Goal: Obtain resource: Download file/media

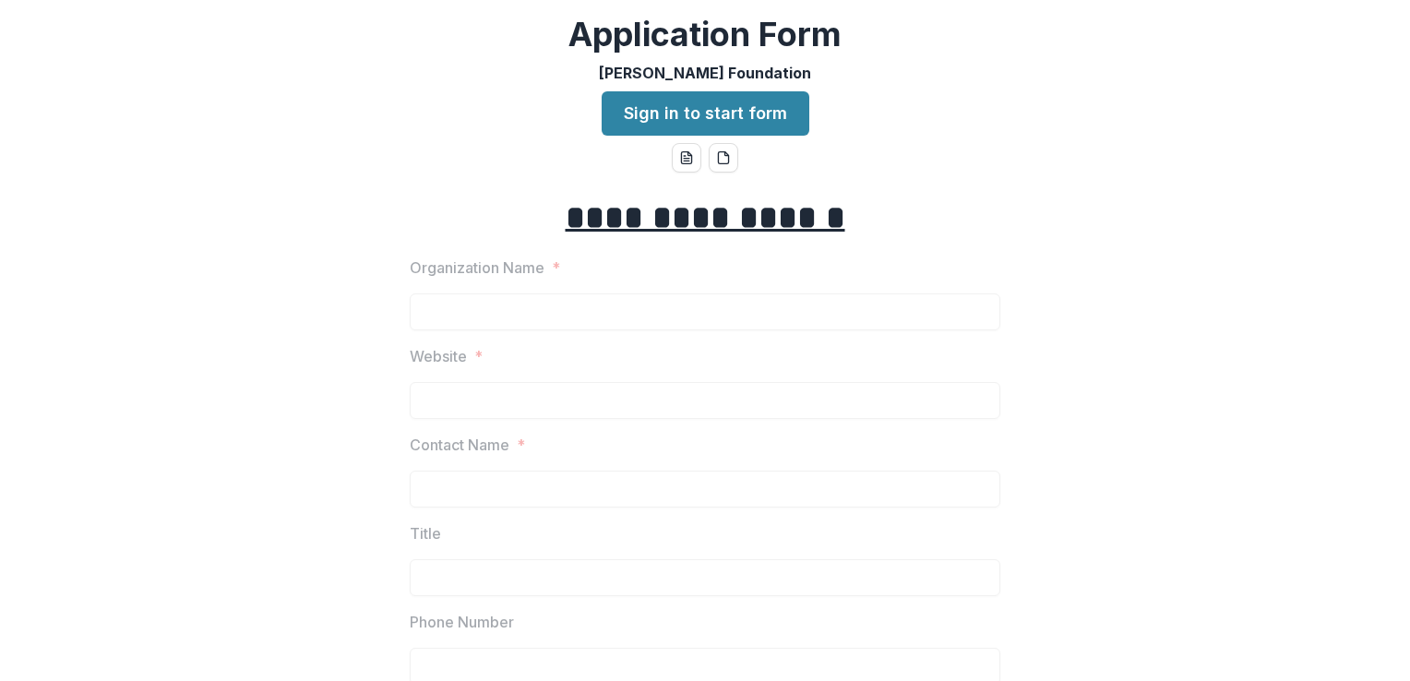
click at [726, 224] on u "**********" at bounding box center [706, 217] width 280 height 33
click at [683, 156] on icon "word-download" at bounding box center [686, 157] width 15 height 15
click at [714, 106] on link "Sign in to start form" at bounding box center [706, 113] width 208 height 44
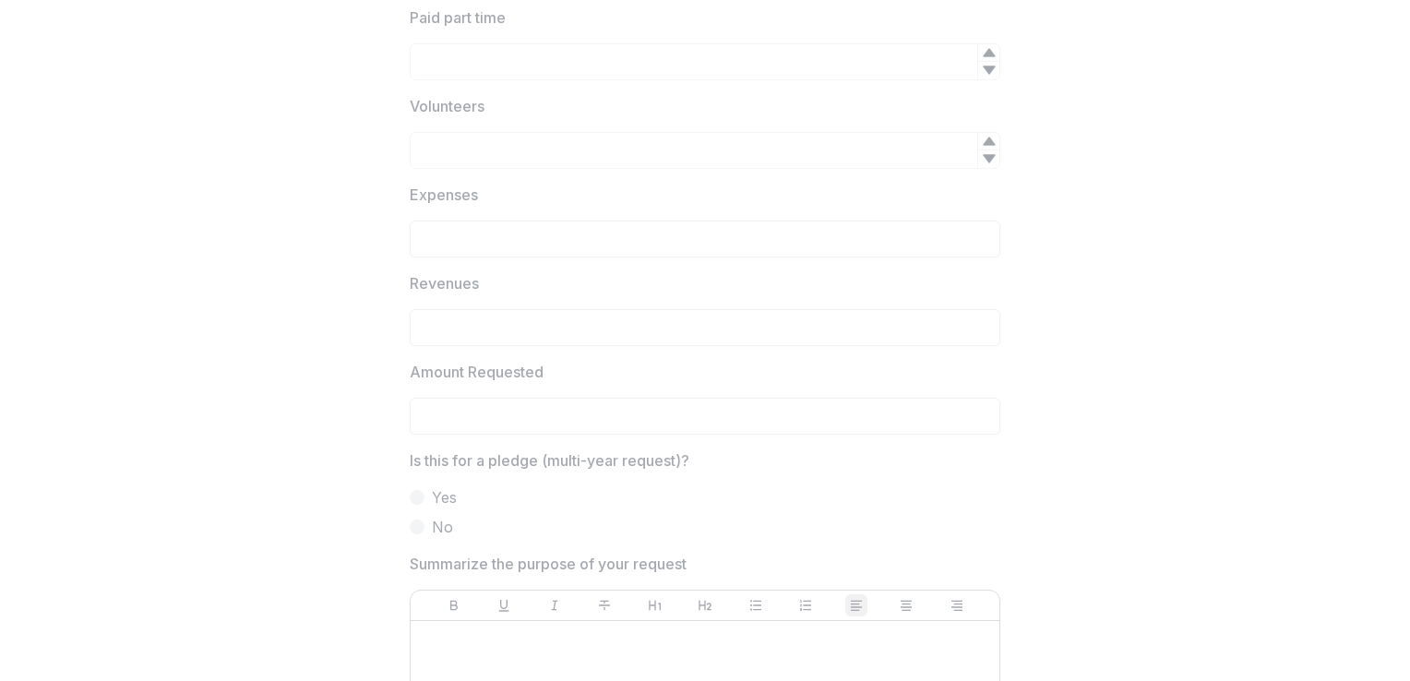
scroll to position [2676, 0]
